Goal: Transaction & Acquisition: Purchase product/service

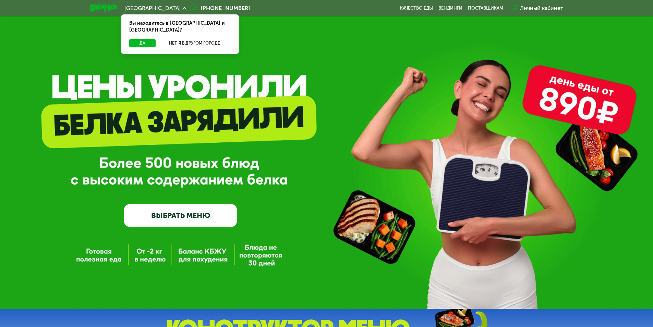
click at [174, 217] on link "ВЫБРАТЬ МЕНЮ" at bounding box center [180, 215] width 113 height 23
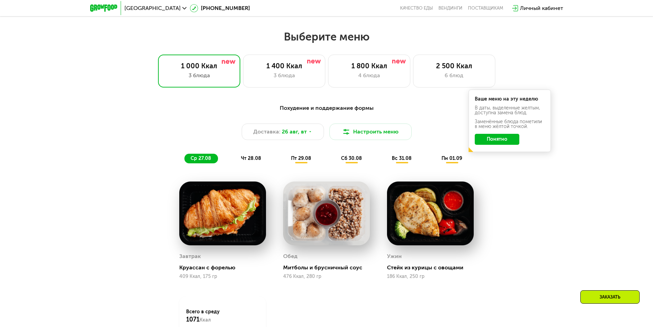
scroll to position [370, 0]
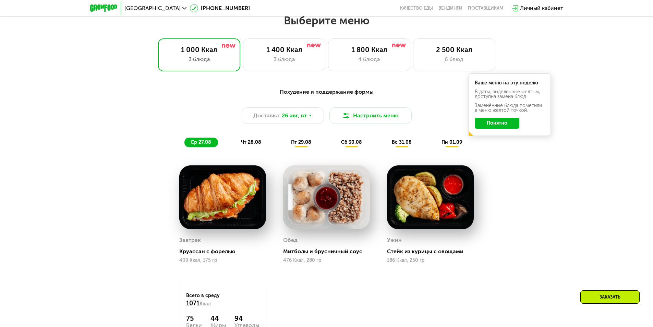
click at [502, 128] on button "Понятно" at bounding box center [497, 123] width 45 height 11
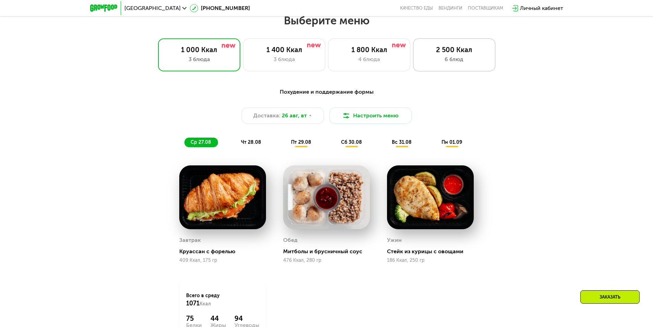
click at [463, 63] on div "6 блюд" at bounding box center [454, 59] width 68 height 8
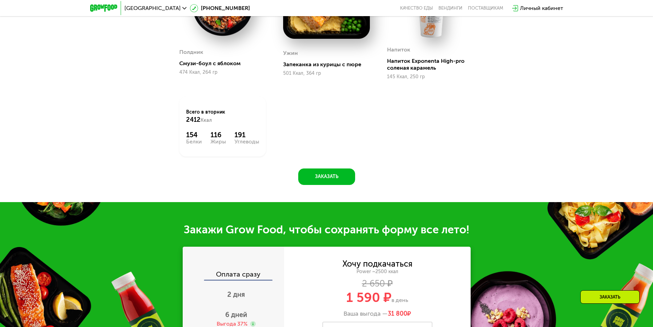
scroll to position [678, 0]
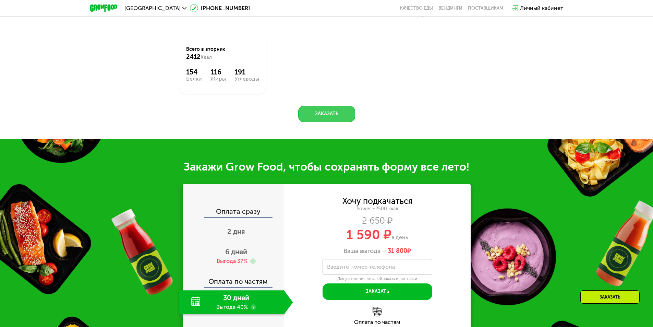
click at [322, 122] on button "Заказать" at bounding box center [326, 114] width 57 height 16
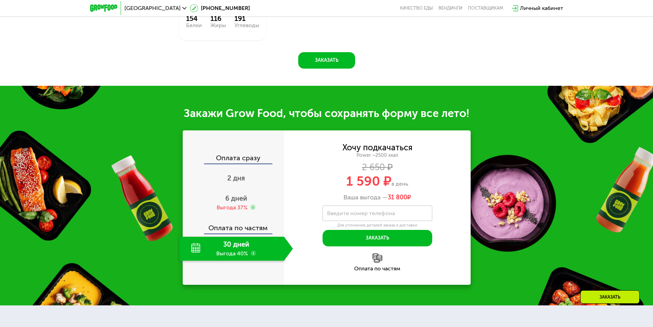
scroll to position [879, 0]
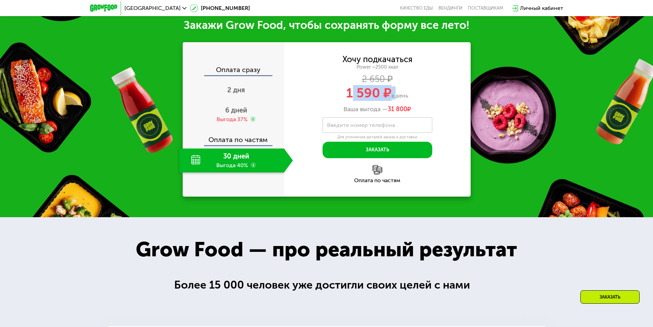
drag, startPoint x: 351, startPoint y: 97, endPoint x: 411, endPoint y: 97, distance: 59.6
click at [403, 97] on div "1 590 ₽ в день" at bounding box center [377, 92] width 186 height 13
click at [411, 97] on div "1 590 ₽ в день" at bounding box center [377, 92] width 186 height 13
click at [251, 121] on use at bounding box center [252, 118] width 5 height 5
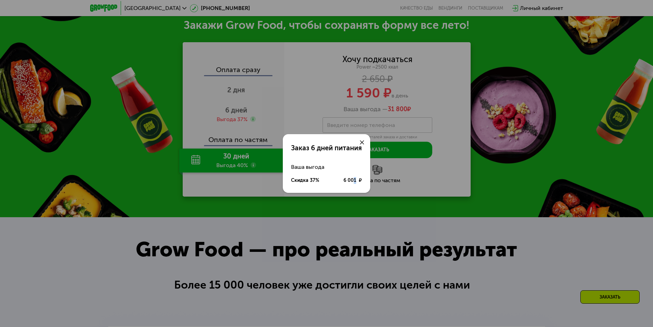
drag, startPoint x: 354, startPoint y: 181, endPoint x: 359, endPoint y: 181, distance: 5.5
click at [359, 181] on div "6 001 ₽" at bounding box center [352, 180] width 19 height 7
drag, startPoint x: 360, startPoint y: 181, endPoint x: 279, endPoint y: 179, distance: 81.2
click at [279, 179] on div "Заказ 6 дней питания Ваша выгода Скидка 37% 6 001 ₽" at bounding box center [326, 163] width 653 height 327
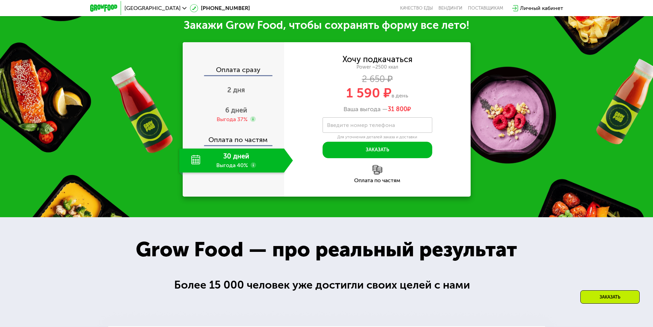
click at [253, 168] on use at bounding box center [252, 164] width 5 height 5
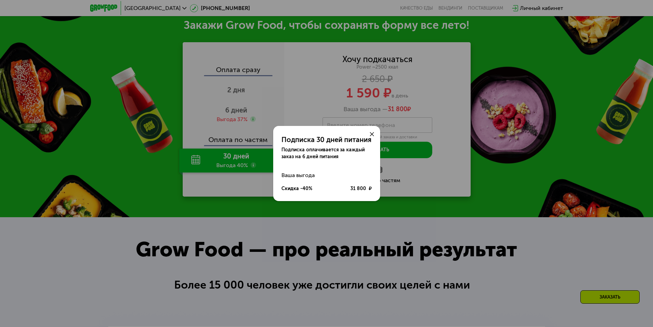
click at [502, 224] on div "Подписка 30 дней питания Подписка оплачивается за каждый заказ на 6 дней питани…" at bounding box center [326, 163] width 653 height 327
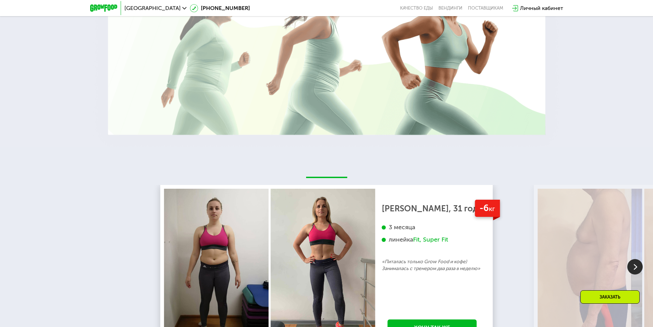
scroll to position [1393, 0]
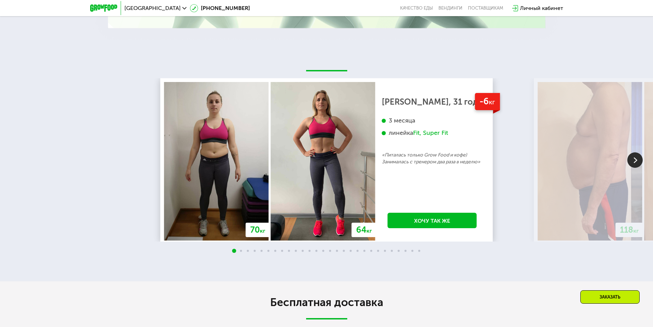
click at [631, 163] on img at bounding box center [634, 159] width 15 height 15
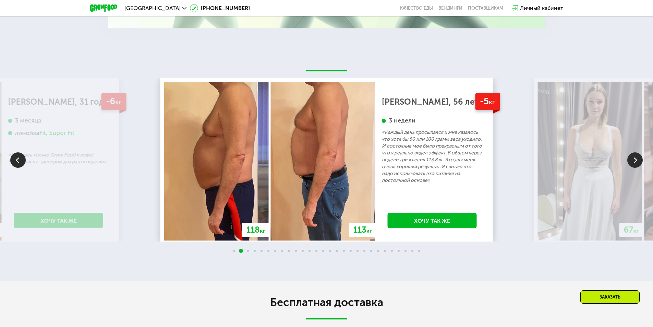
click at [631, 163] on img at bounding box center [634, 159] width 15 height 15
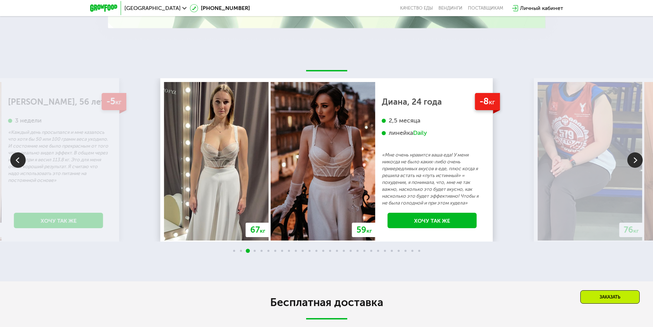
click at [631, 162] on img at bounding box center [634, 159] width 15 height 15
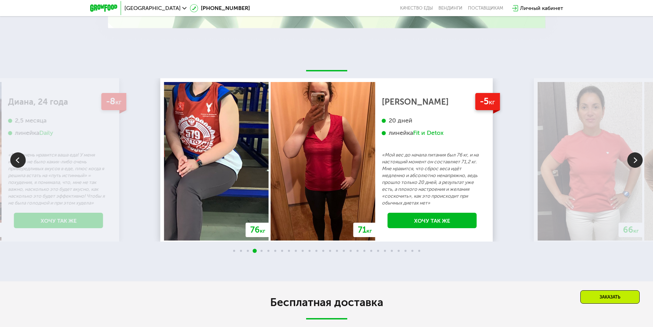
click at [635, 164] on img at bounding box center [634, 159] width 15 height 15
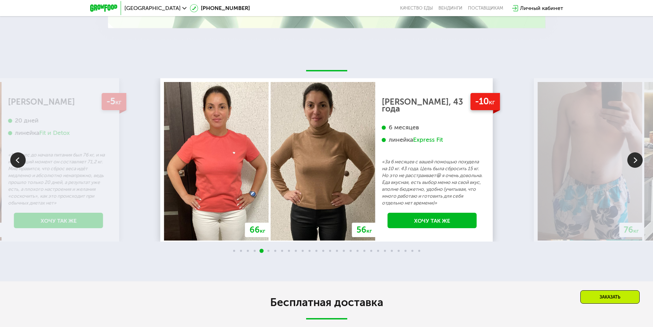
click at [637, 165] on img at bounding box center [634, 159] width 15 height 15
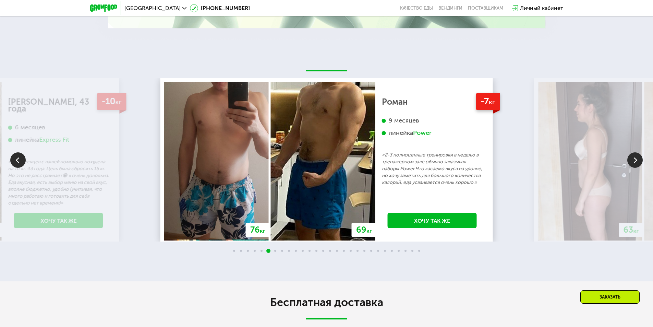
click at [642, 157] on div "63 кг" at bounding box center [590, 161] width 107 height 158
click at [640, 159] on img at bounding box center [634, 159] width 15 height 15
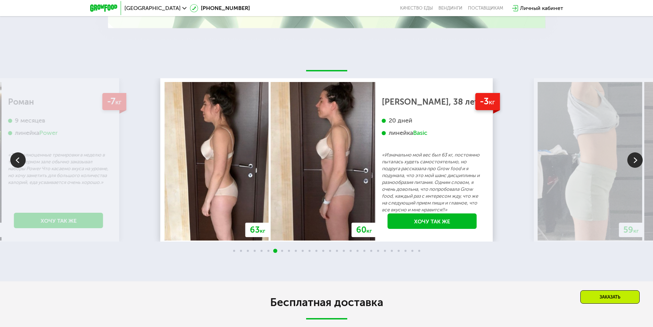
click at [638, 164] on img at bounding box center [634, 159] width 15 height 15
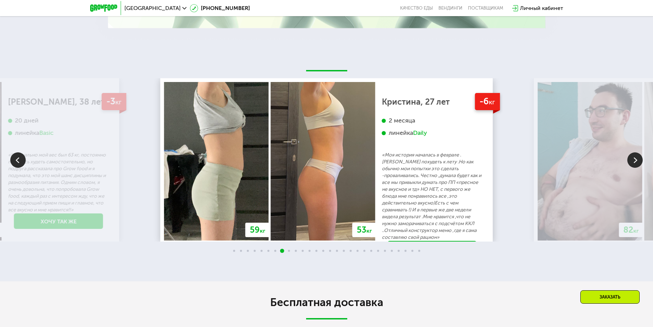
click at [635, 163] on img at bounding box center [634, 159] width 15 height 15
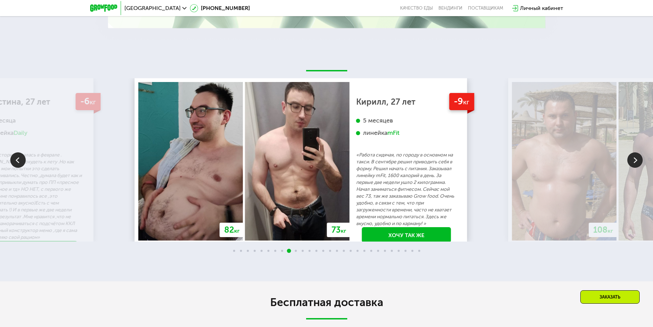
click at [394, 121] on div "5 месяцев" at bounding box center [406, 120] width 101 height 8
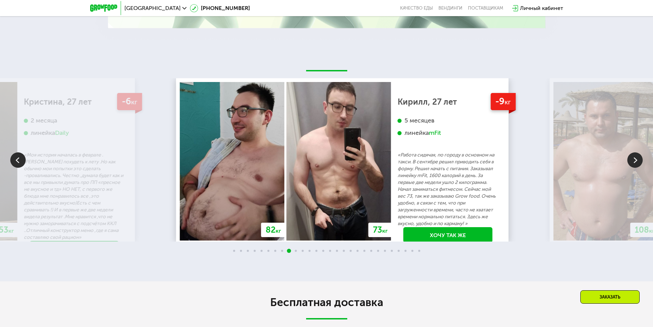
click at [411, 122] on div "5 месяцев" at bounding box center [447, 120] width 101 height 8
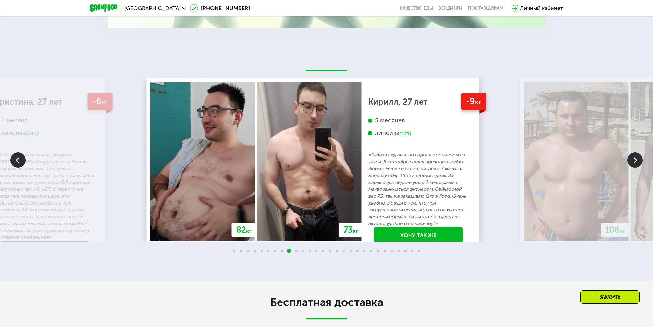
click at [405, 122] on div "5 месяцев" at bounding box center [418, 120] width 101 height 8
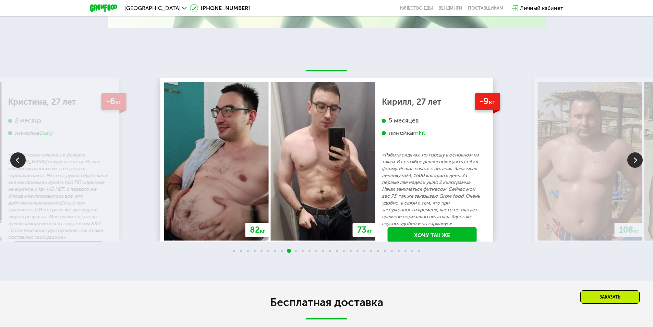
click at [399, 122] on div "5 месяцев" at bounding box center [432, 120] width 101 height 8
click at [635, 160] on img at bounding box center [634, 159] width 15 height 15
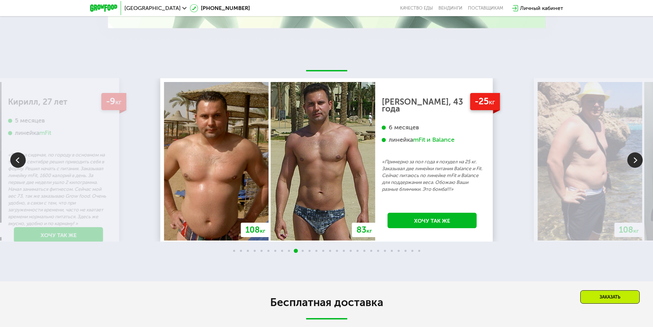
click at [633, 161] on img at bounding box center [634, 159] width 15 height 15
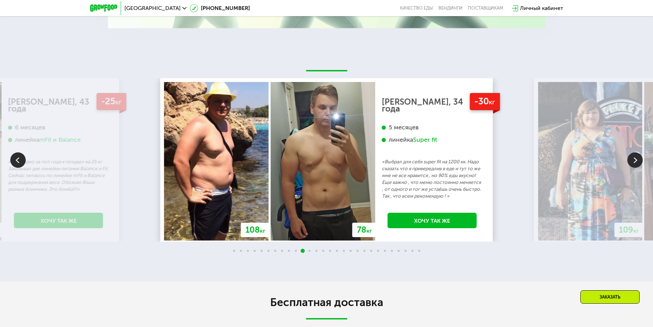
click at [633, 161] on img at bounding box center [634, 159] width 15 height 15
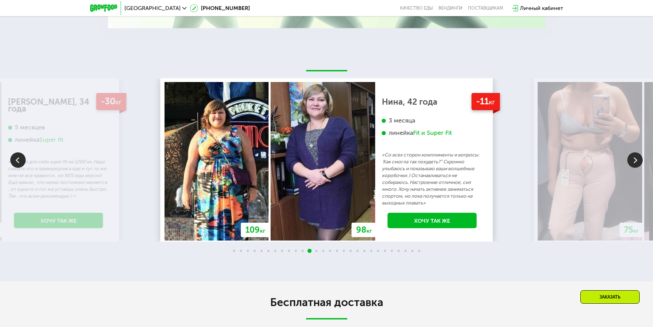
click at [634, 161] on img at bounding box center [634, 159] width 15 height 15
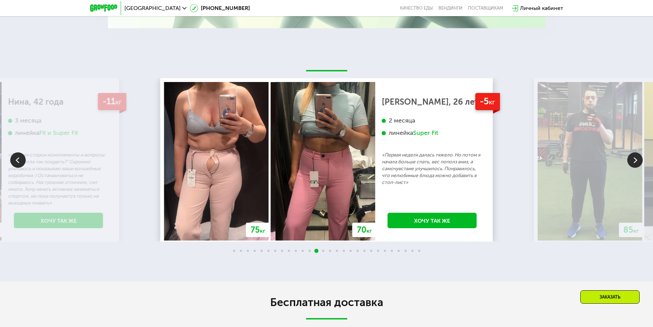
click at [631, 163] on img at bounding box center [634, 159] width 15 height 15
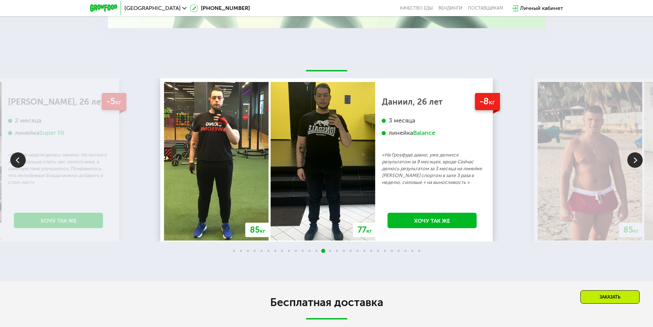
click at [635, 161] on img at bounding box center [634, 159] width 15 height 15
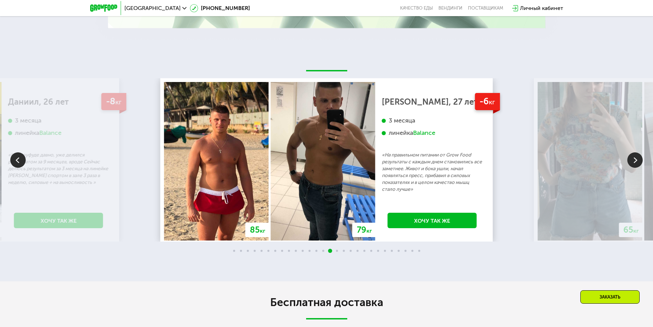
click at [637, 163] on img at bounding box center [634, 159] width 15 height 15
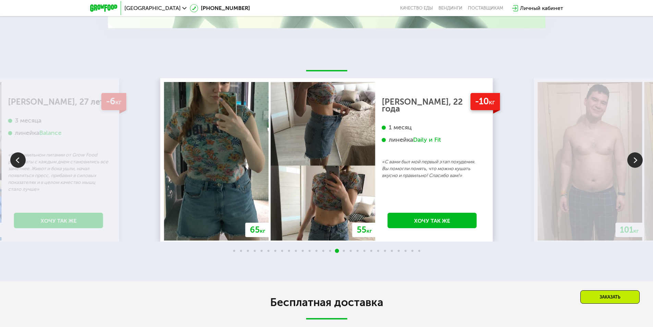
click at [637, 163] on img at bounding box center [634, 159] width 15 height 15
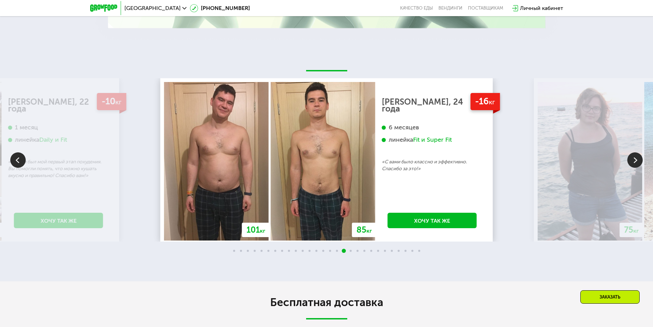
click at [637, 163] on img at bounding box center [634, 159] width 15 height 15
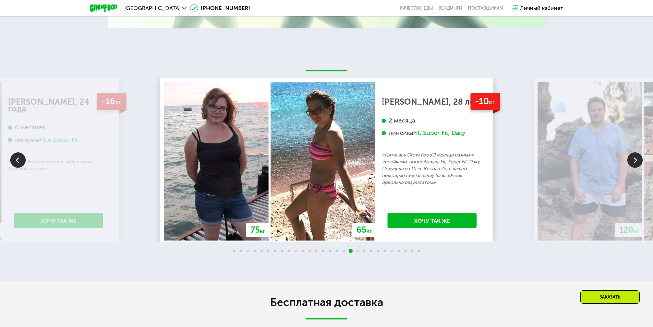
click at [634, 158] on img at bounding box center [634, 159] width 15 height 15
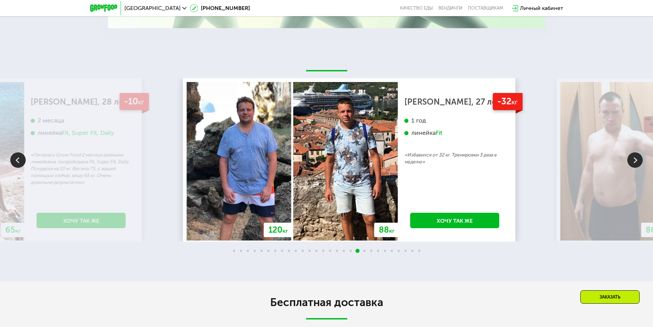
click at [469, 157] on p "«Избавился от 32 кг. Тренировки 3 раза в неделю»" at bounding box center [454, 158] width 101 height 14
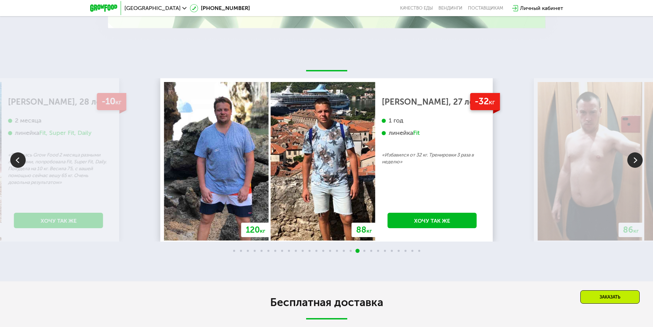
click at [630, 164] on img at bounding box center [634, 159] width 15 height 15
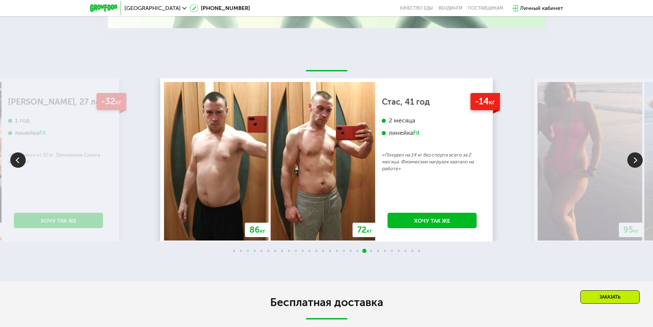
click at [397, 123] on div "2 месяца" at bounding box center [432, 120] width 101 height 8
click at [633, 162] on img at bounding box center [634, 159] width 15 height 15
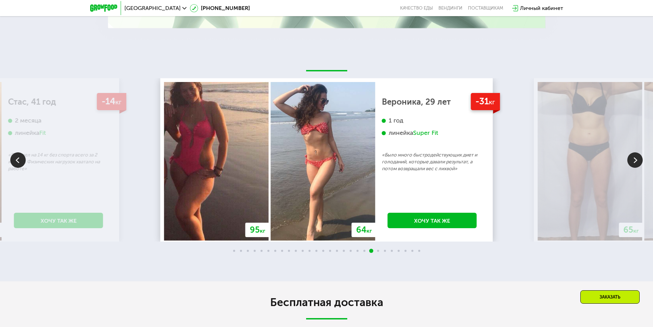
click at [631, 162] on img at bounding box center [634, 159] width 15 height 15
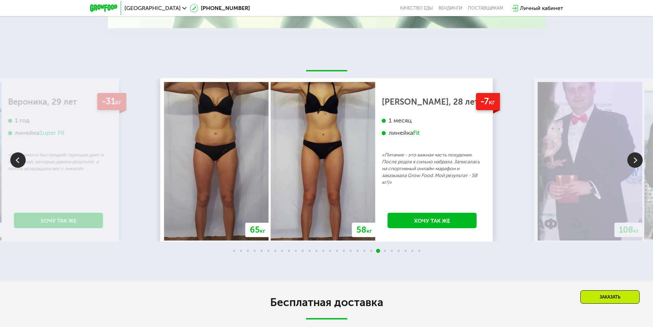
click at [636, 157] on img at bounding box center [634, 159] width 15 height 15
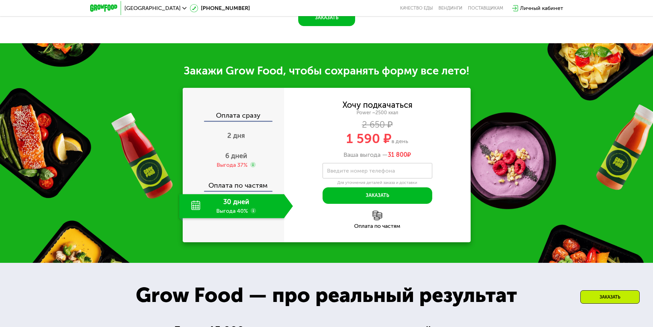
scroll to position [777, 0]
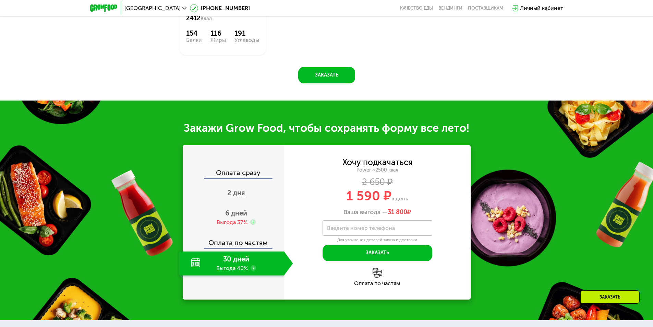
drag, startPoint x: 341, startPoint y: 201, endPoint x: 423, endPoint y: 204, distance: 82.3
click at [407, 197] on div "1 590 ₽ в день" at bounding box center [377, 195] width 186 height 13
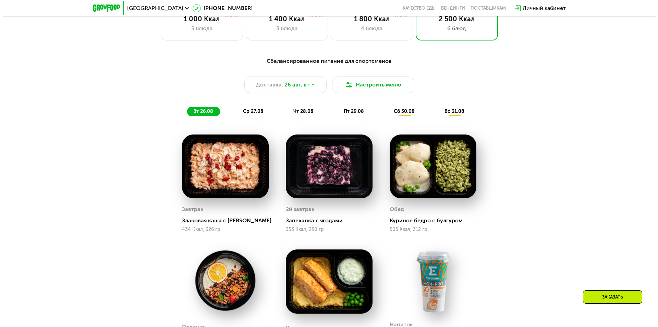
scroll to position [366, 0]
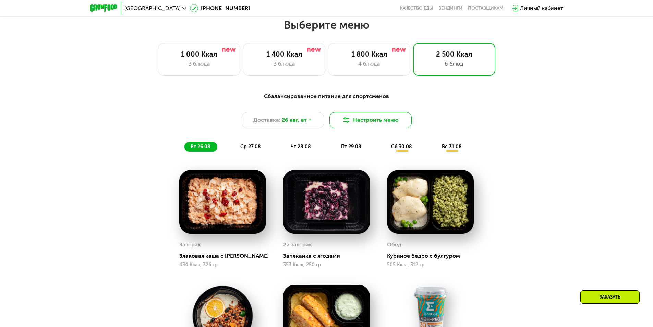
click at [374, 121] on button "Настроить меню" at bounding box center [370, 120] width 82 height 16
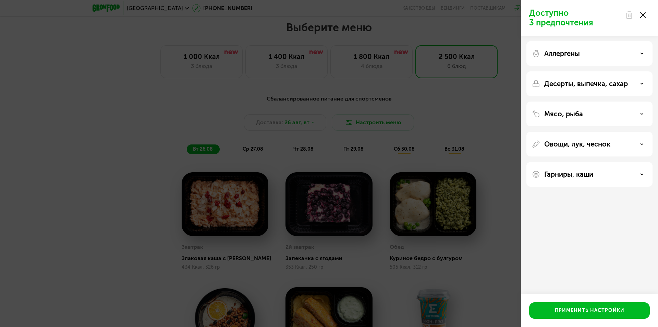
click at [598, 52] on div "Аллергены" at bounding box center [589, 53] width 115 height 8
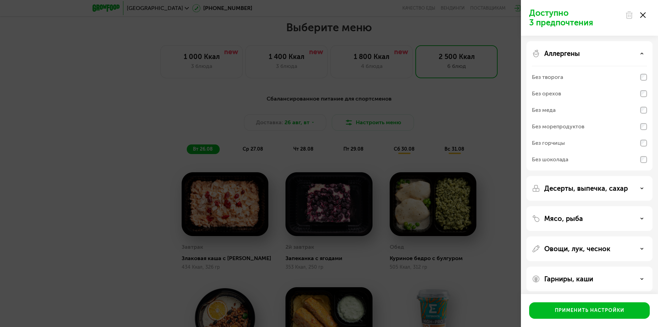
click at [635, 206] on div "Десерты, выпечка, сахар" at bounding box center [589, 218] width 126 height 25
click at [639, 186] on div "Десерты, выпечка, сахар" at bounding box center [589, 188] width 115 height 8
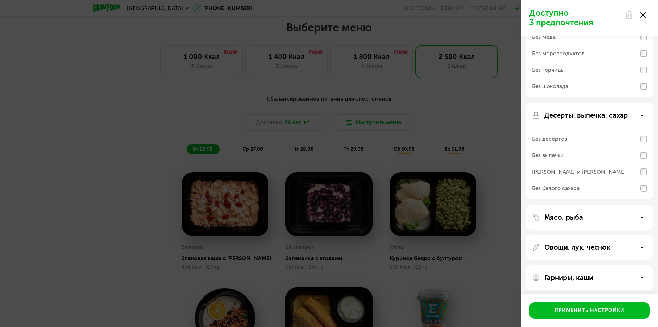
scroll to position [76, 0]
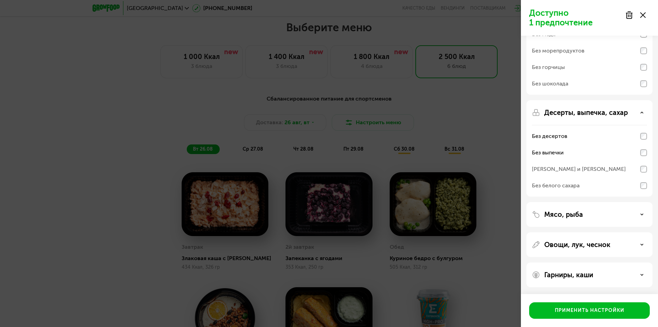
click at [595, 216] on div "Мясо, рыба" at bounding box center [589, 214] width 115 height 8
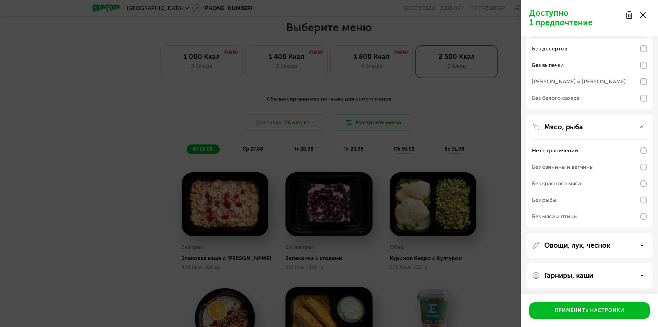
scroll to position [164, 0]
click at [588, 241] on p "Овощи, лук, чеснок" at bounding box center [577, 244] width 66 height 8
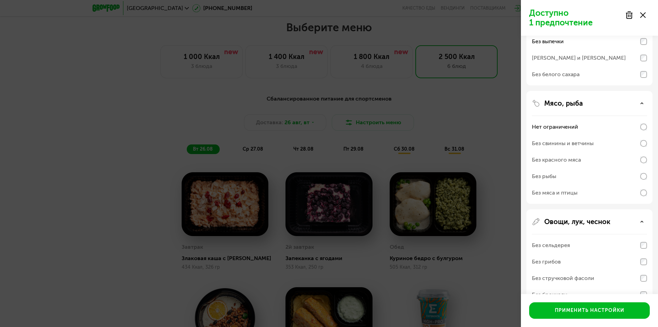
scroll to position [285, 0]
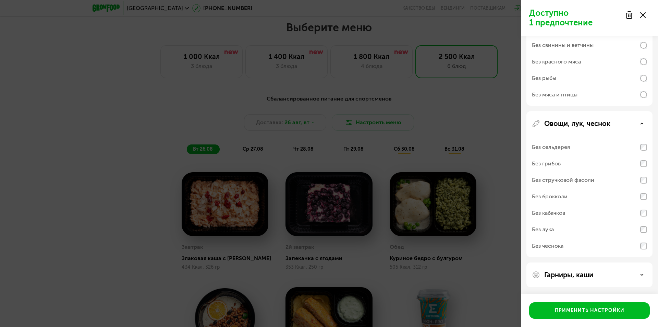
click at [591, 276] on p "Гарниры, каши" at bounding box center [568, 274] width 49 height 8
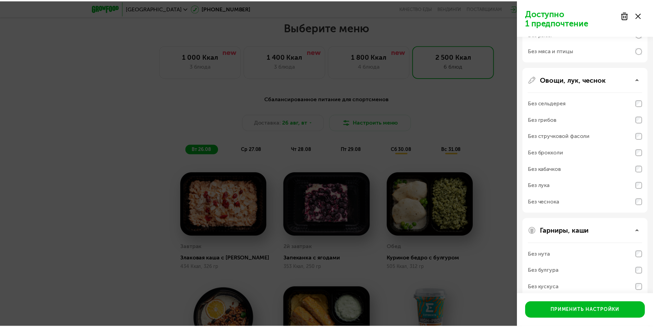
scroll to position [373, 0]
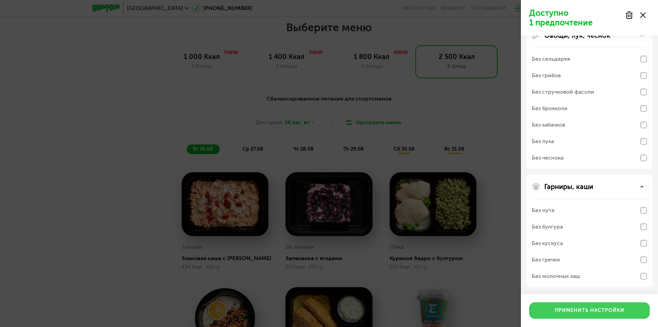
click at [574, 307] on div "Применить настройки" at bounding box center [590, 310] width 70 height 7
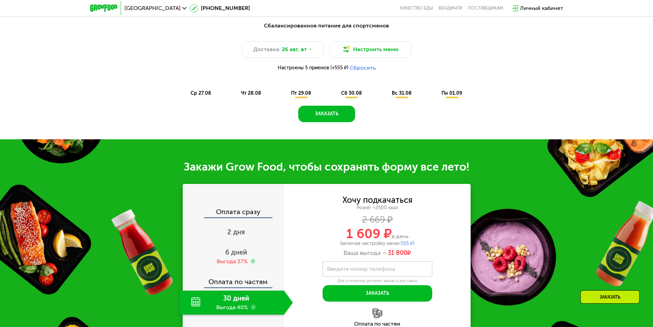
scroll to position [434, 0]
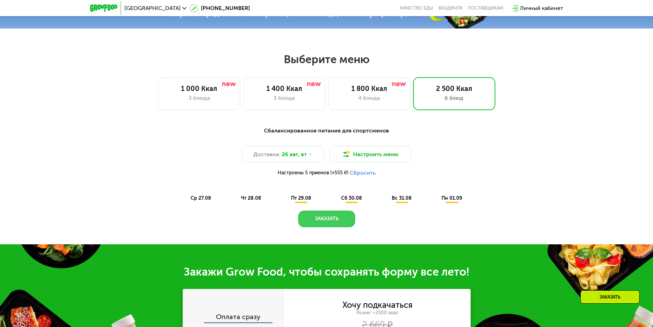
click at [339, 220] on button "Заказать" at bounding box center [326, 218] width 57 height 16
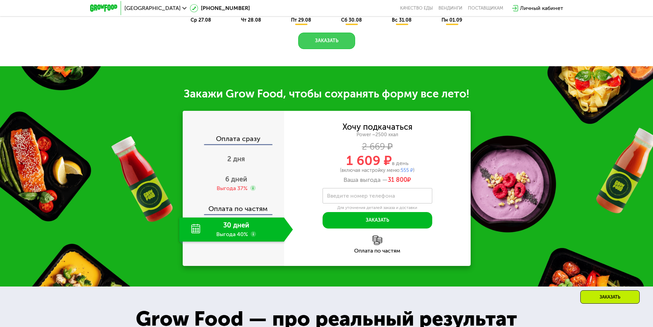
scroll to position [406, 0]
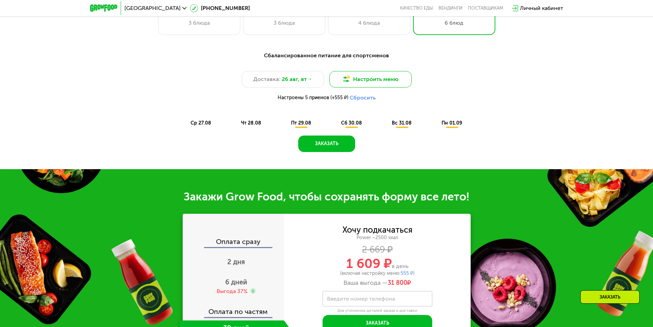
click at [369, 78] on button "Настроить меню" at bounding box center [370, 79] width 82 height 16
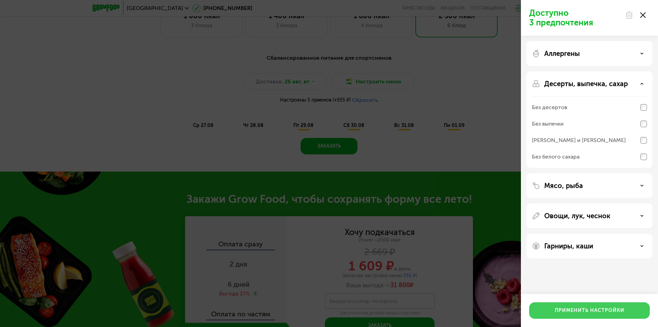
click at [574, 311] on div "Применить настройки" at bounding box center [590, 310] width 70 height 7
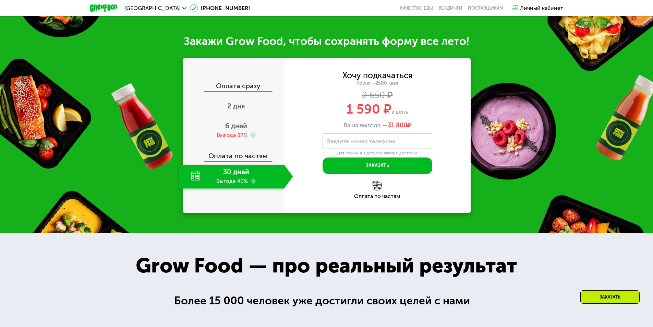
scroll to position [548, 0]
